Goal: Task Accomplishment & Management: Complete application form

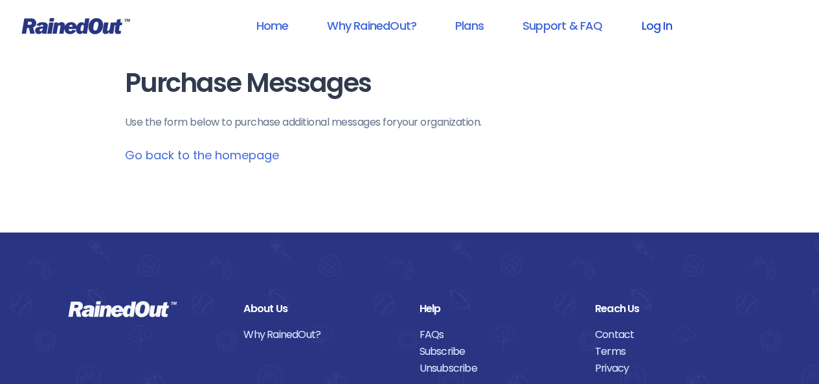
click at [664, 22] on link "Log In" at bounding box center [656, 25] width 64 height 29
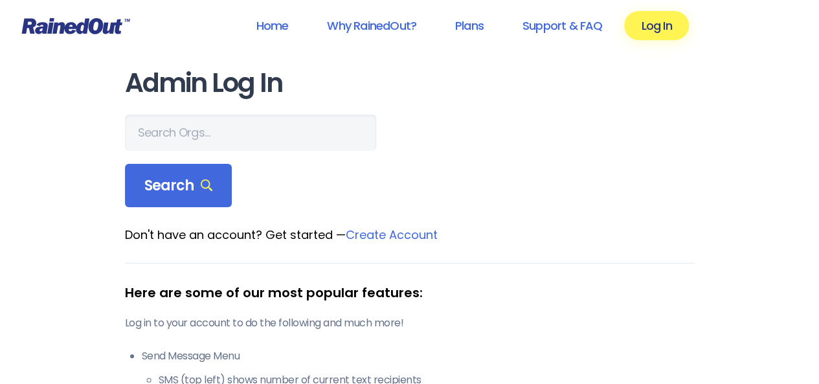
click at [194, 150] on form "Search" at bounding box center [410, 161] width 570 height 93
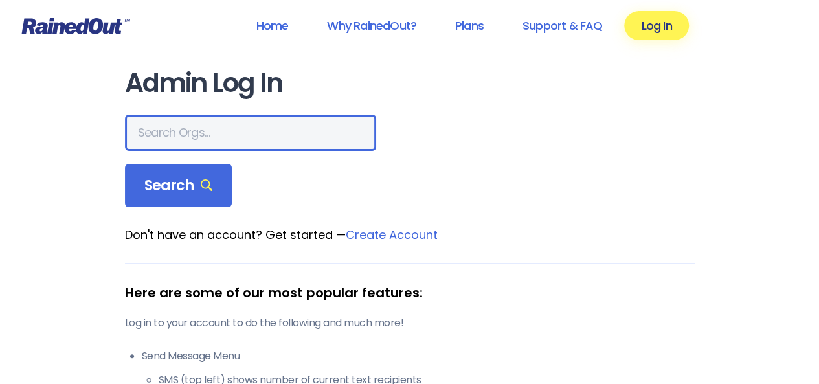
click at [193, 135] on input "text" at bounding box center [250, 133] width 251 height 36
type input "greene county ymca"
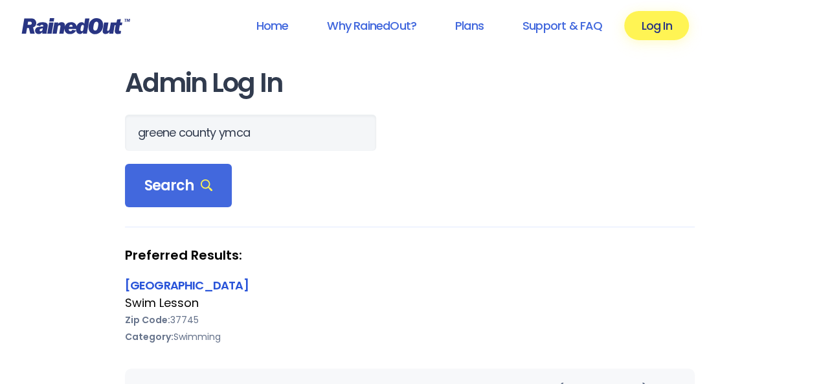
click at [161, 288] on link "[GEOGRAPHIC_DATA]" at bounding box center [187, 285] width 124 height 16
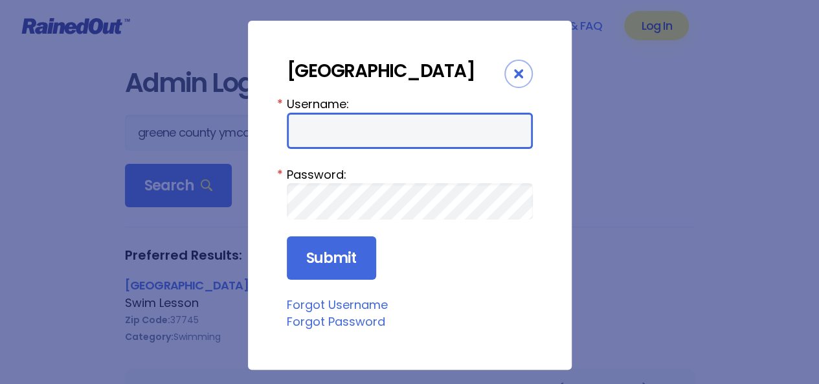
type input "dannys"
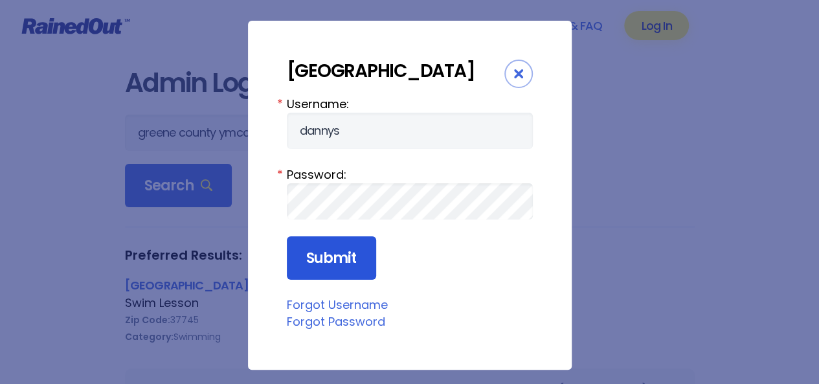
click at [345, 255] on input "Submit" at bounding box center [331, 258] width 89 height 44
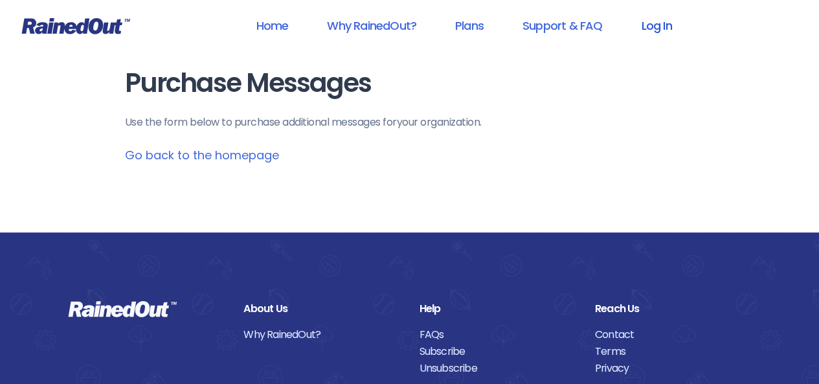
click at [647, 25] on link "Log In" at bounding box center [656, 25] width 64 height 29
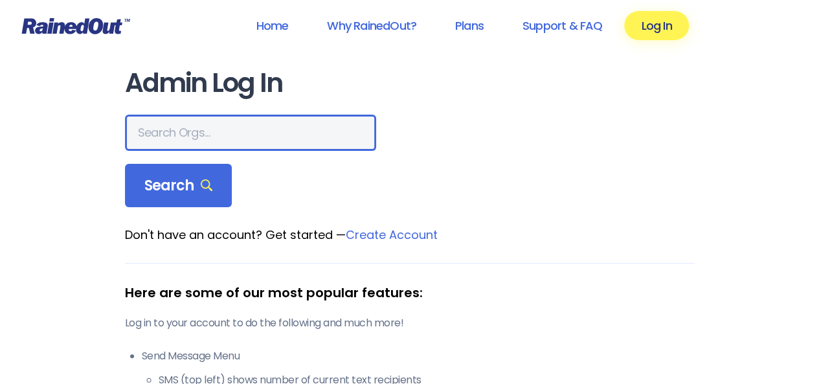
click at [211, 128] on input "text" at bounding box center [250, 133] width 251 height 36
type input "greene county ymca"
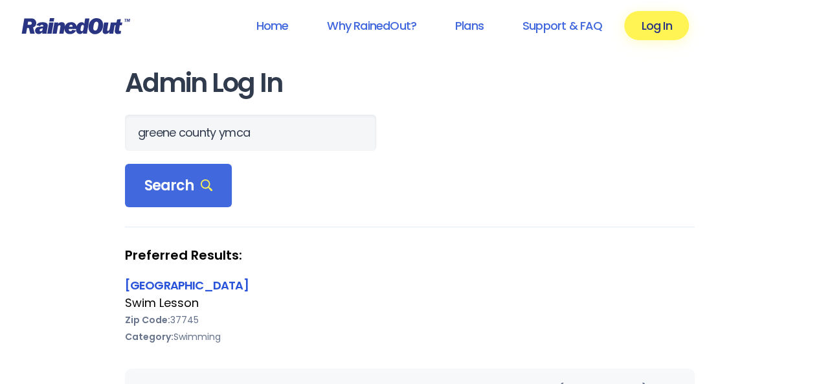
click at [181, 288] on link "[GEOGRAPHIC_DATA]" at bounding box center [187, 285] width 124 height 16
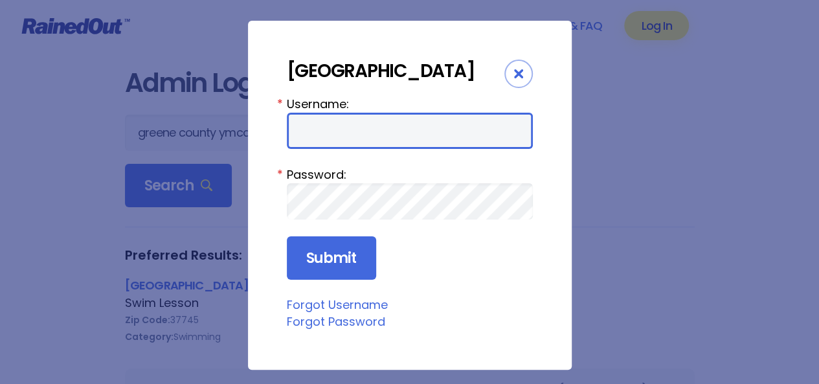
type input "dannys"
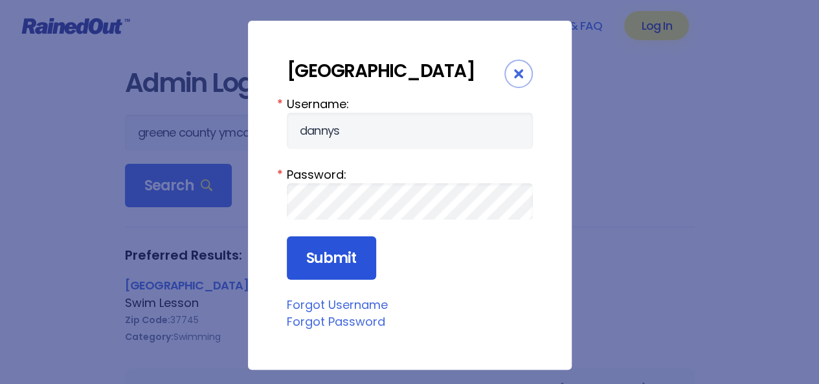
click at [330, 249] on input "Submit" at bounding box center [331, 258] width 89 height 44
